Goal: Check status: Check status

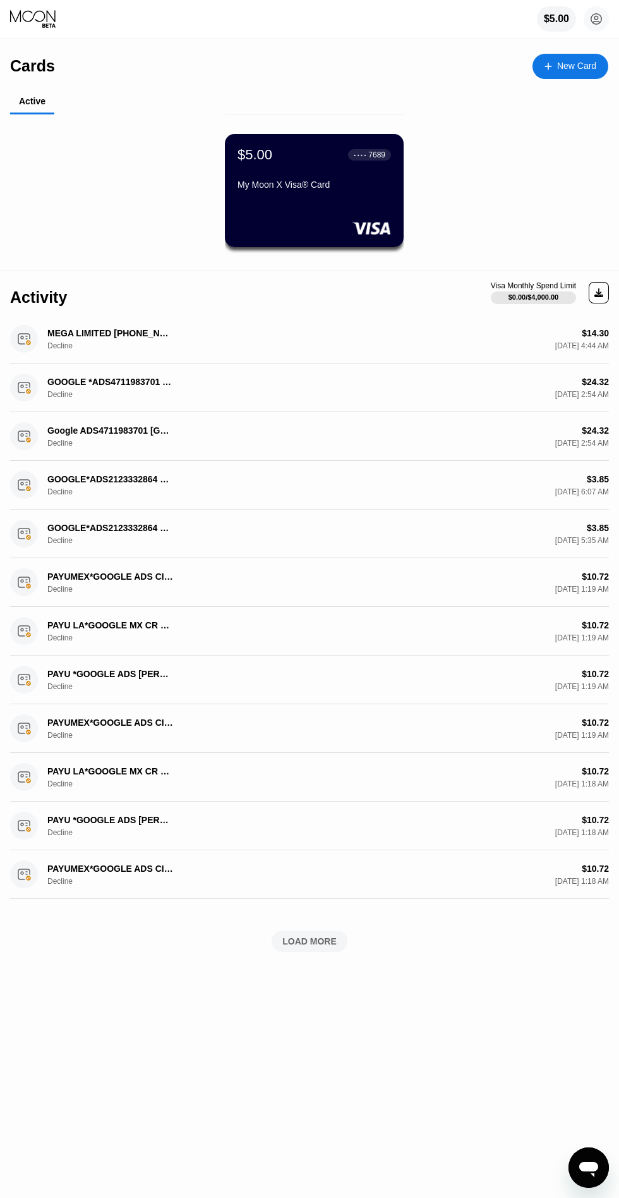
click at [377, 155] on div "7689" at bounding box center [376, 154] width 17 height 9
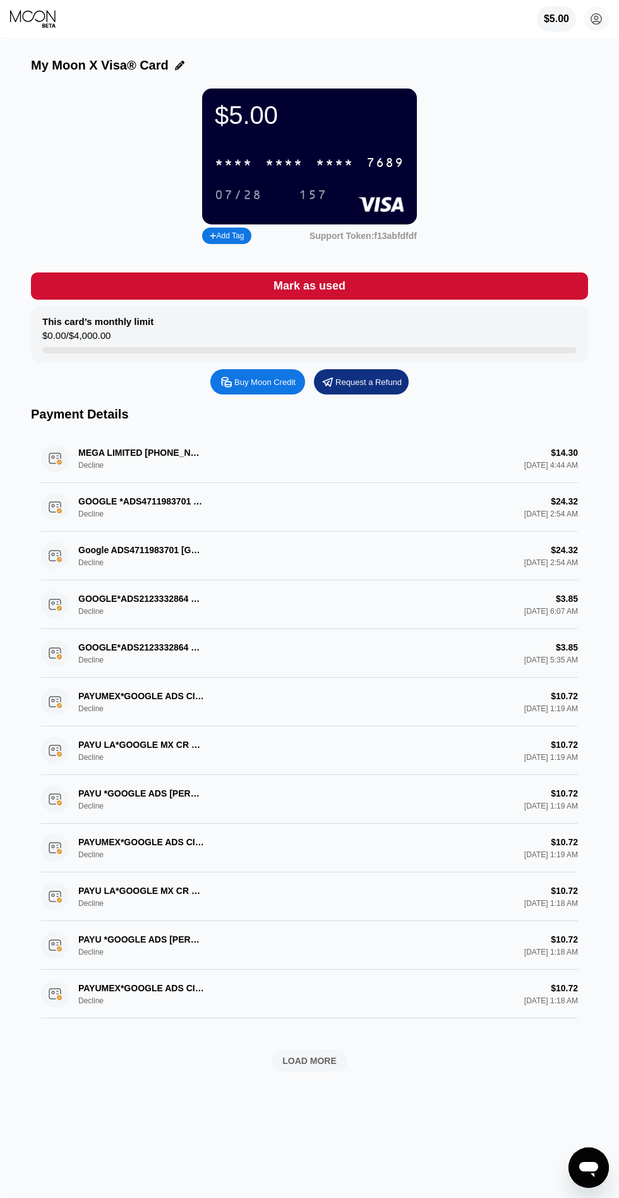
click at [361, 151] on div "* * * * * * * * * * * * 7689" at bounding box center [309, 163] width 205 height 26
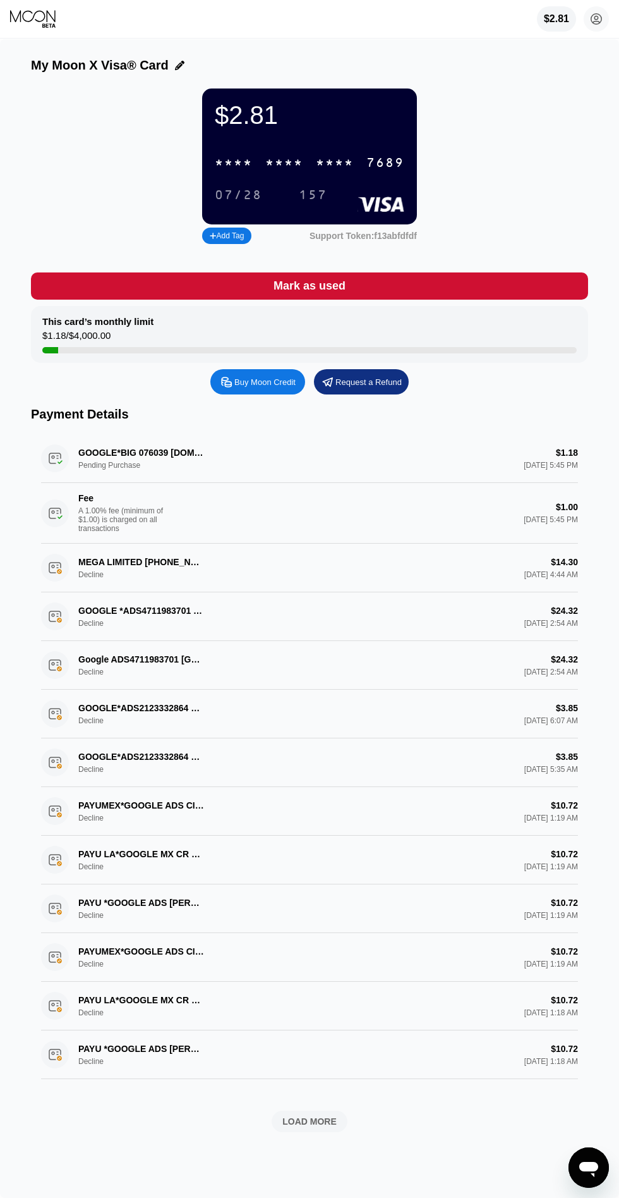
scroll to position [1, 0]
